Goal: Check status: Check status

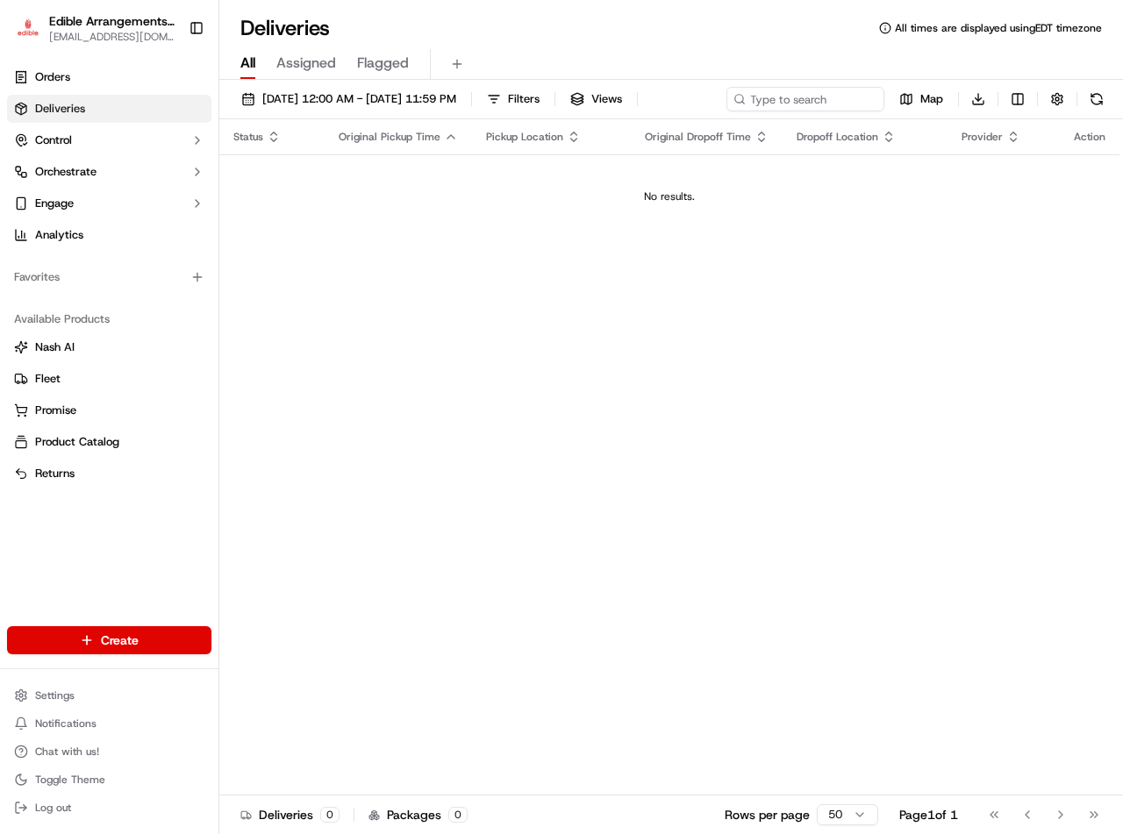
click at [305, 61] on span "Assigned" at bounding box center [306, 63] width 60 height 21
click at [247, 61] on span "All" at bounding box center [247, 63] width 15 height 21
click at [64, 106] on span "Deliveries" at bounding box center [60, 109] width 50 height 16
